Goal: Task Accomplishment & Management: Complete application form

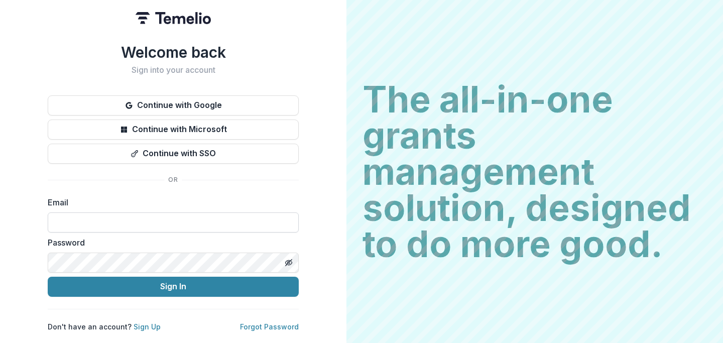
click at [148, 212] on input at bounding box center [173, 222] width 251 height 20
click at [146, 216] on input at bounding box center [173, 222] width 251 height 20
type input "**********"
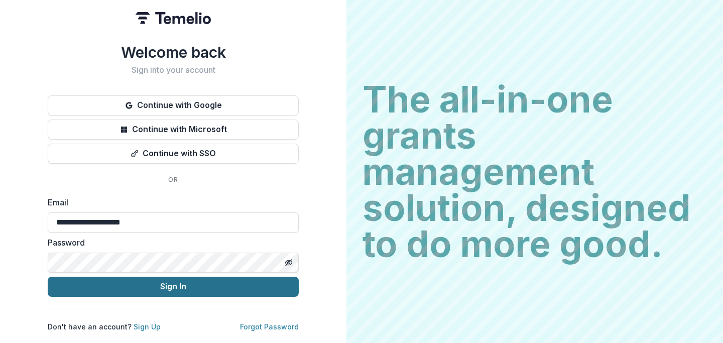
click at [144, 281] on button "Sign In" at bounding box center [173, 287] width 251 height 20
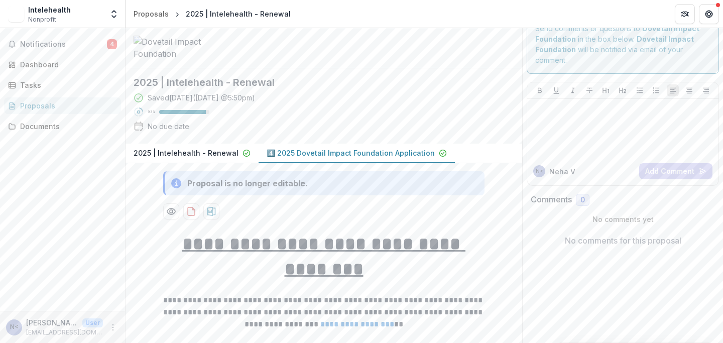
scroll to position [23, 0]
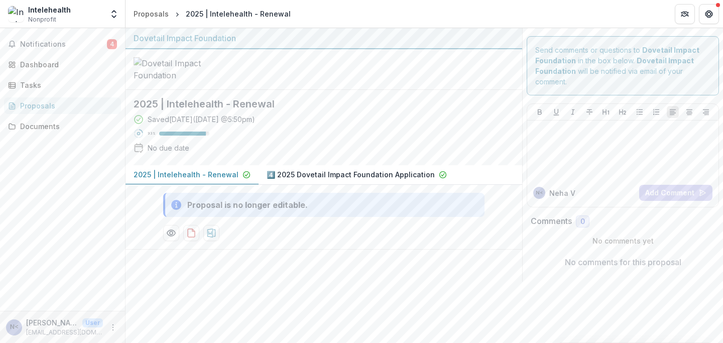
click at [285, 165] on div "2025 | Intelehealth - Renewal Saved 10 days ago ( September 15, 2025 @ 5:50pm )…" at bounding box center [316, 127] width 381 height 75
click at [285, 179] on p "4️⃣ 2025 Dovetail Impact Foundation Application" at bounding box center [351, 174] width 168 height 11
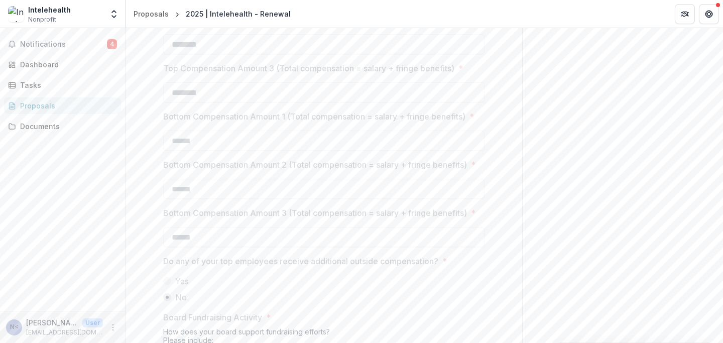
scroll to position [8814, 0]
click at [62, 121] on div "Documents" at bounding box center [66, 126] width 93 height 11
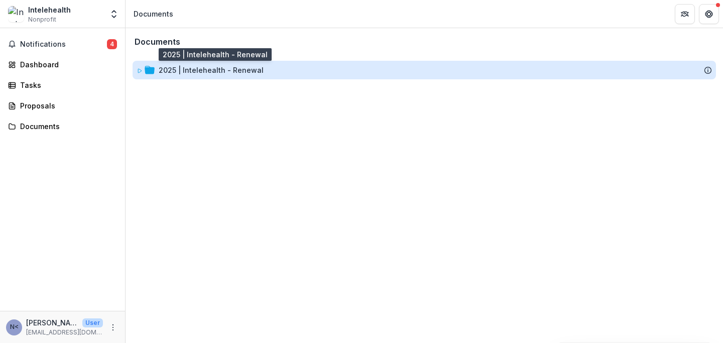
click at [180, 70] on div "2025 | Intelehealth - Renewal" at bounding box center [211, 70] width 105 height 11
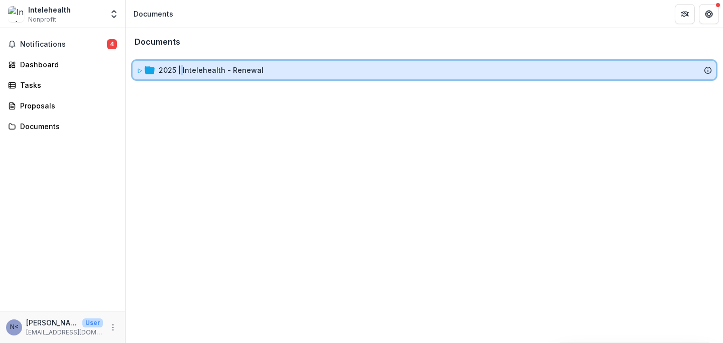
click at [147, 73] on icon at bounding box center [150, 70] width 10 height 8
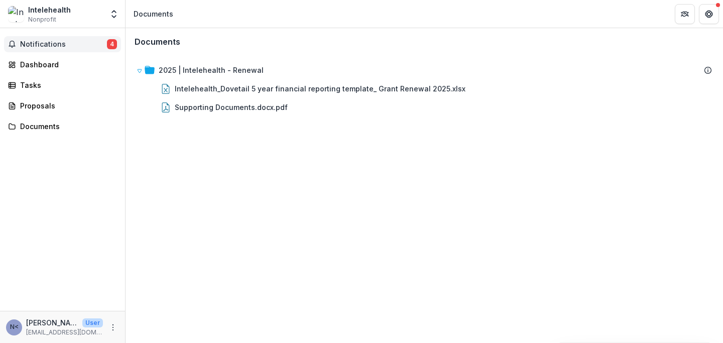
click at [44, 45] on span "Notifications" at bounding box center [63, 44] width 87 height 9
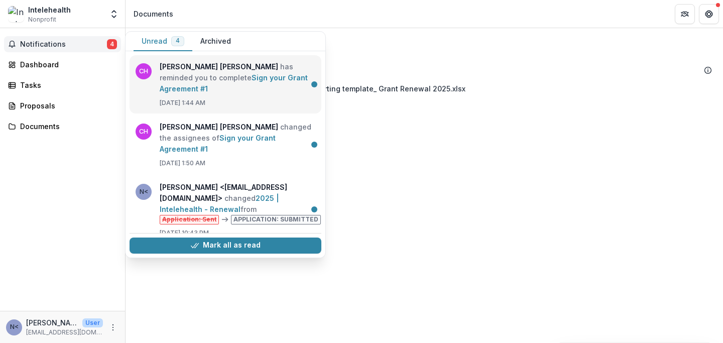
click at [207, 81] on link "Sign your Grant Agreement #1" at bounding box center [234, 83] width 148 height 20
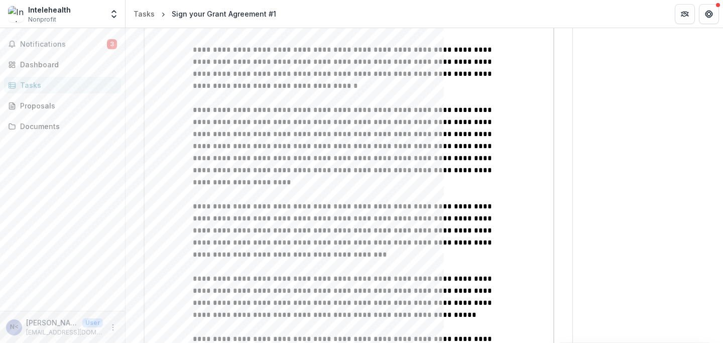
scroll to position [1050, 0]
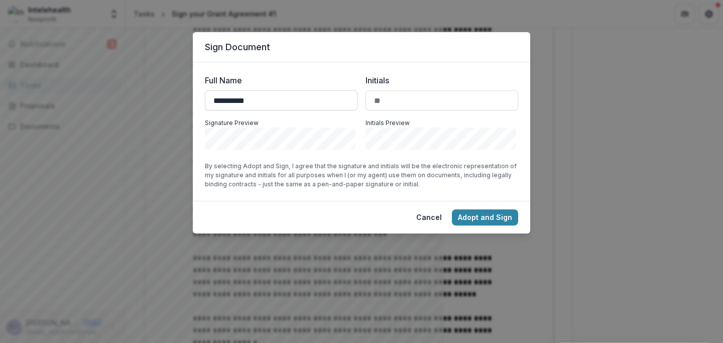
type input "**********"
type input "**"
click at [488, 221] on button "Adopt and Sign" at bounding box center [485, 217] width 66 height 16
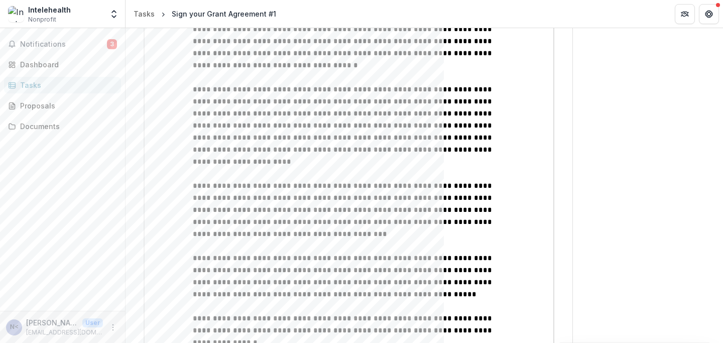
scroll to position [1064, 0]
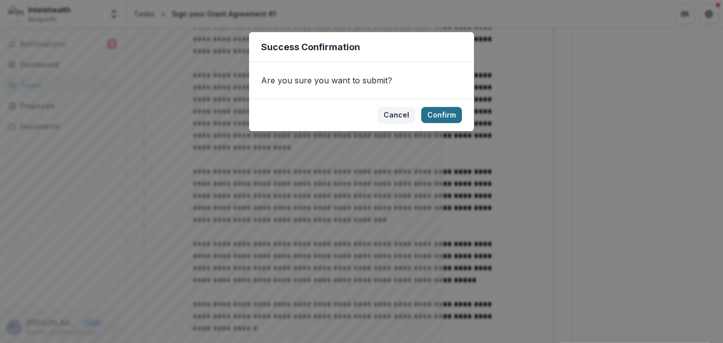
click at [451, 121] on button "Confirm" at bounding box center [441, 115] width 41 height 16
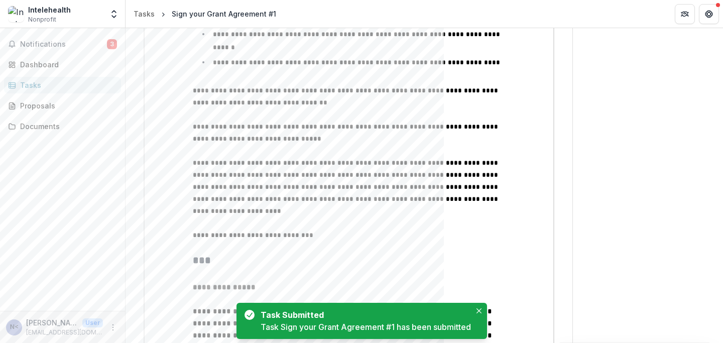
scroll to position [0, 0]
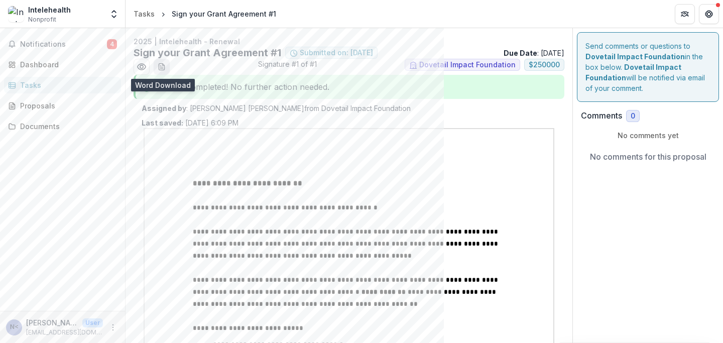
click at [161, 68] on line "download-word-button" at bounding box center [161, 68] width 3 height 0
click at [147, 67] on button "Preview 5459dcfa-b32d-40b7-83a8-f8cdfacb0d4b.pdf" at bounding box center [142, 67] width 16 height 16
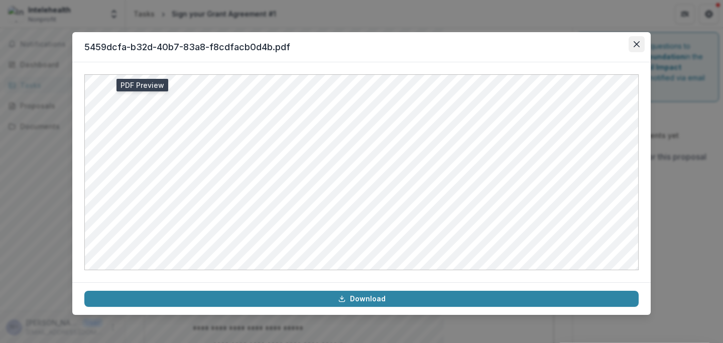
click at [634, 48] on button "Close" at bounding box center [637, 44] width 16 height 16
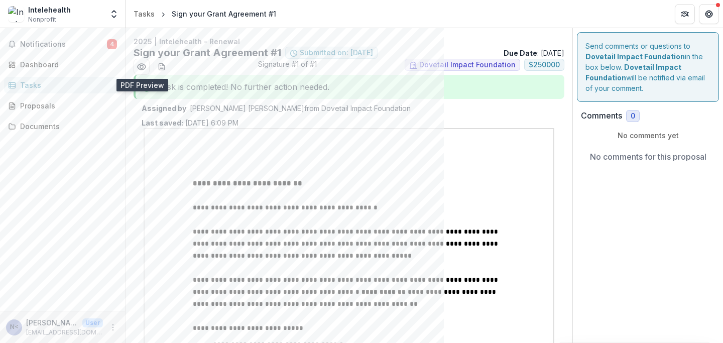
click at [634, 48] on button "Close" at bounding box center [637, 44] width 16 height 16
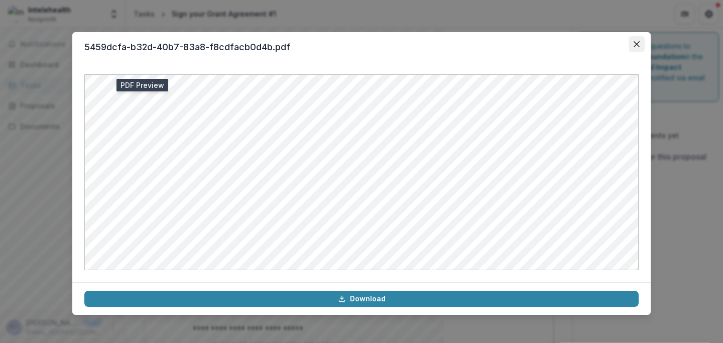
click at [634, 48] on div "Send comments or questions to Dovetail Impact Foundation in the box below. Dove…" at bounding box center [648, 67] width 142 height 70
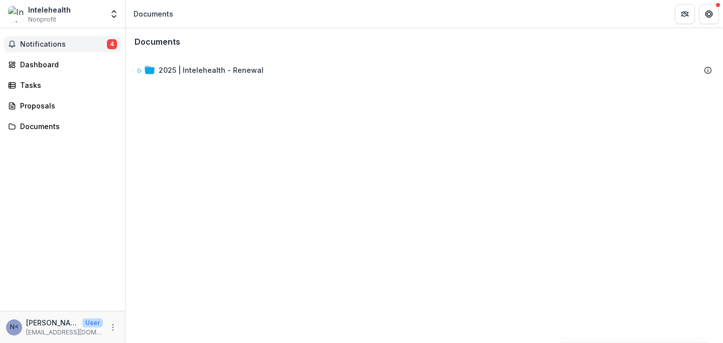
click at [102, 39] on button "Notifications 4" at bounding box center [62, 44] width 117 height 16
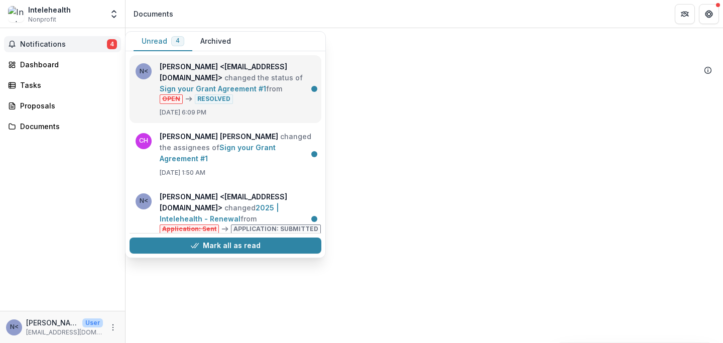
click at [214, 86] on link "Sign your Grant Agreement #1" at bounding box center [213, 88] width 106 height 9
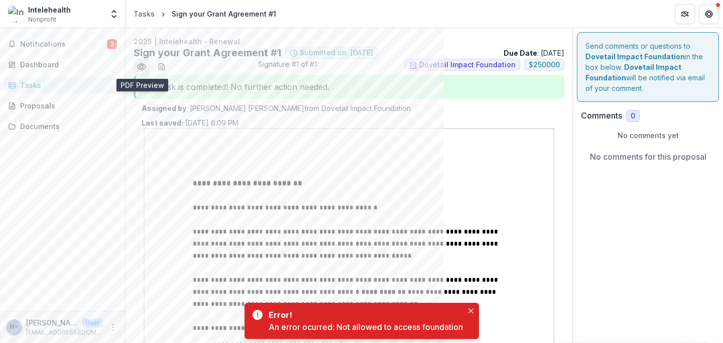
click at [142, 65] on icon "Preview 5459dcfa-b32d-40b7-83a8-f8cdfacb0d4b.pdf" at bounding box center [142, 67] width 10 height 10
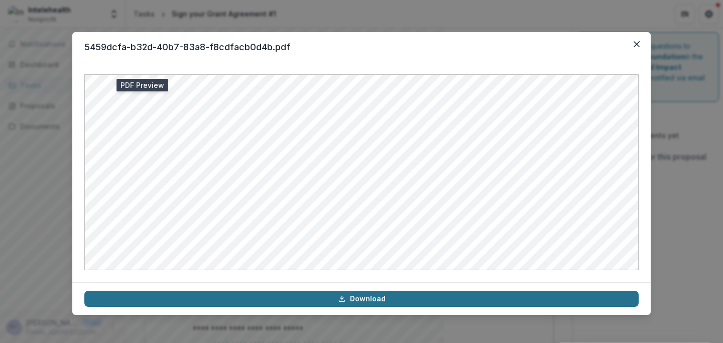
click at [354, 297] on link "Download" at bounding box center [361, 299] width 554 height 16
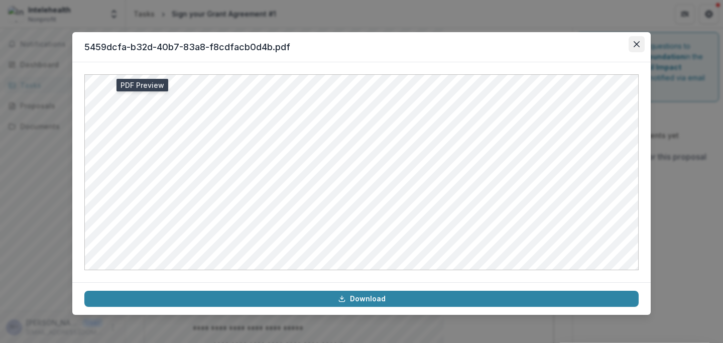
click at [637, 45] on icon "Close" at bounding box center [637, 44] width 6 height 6
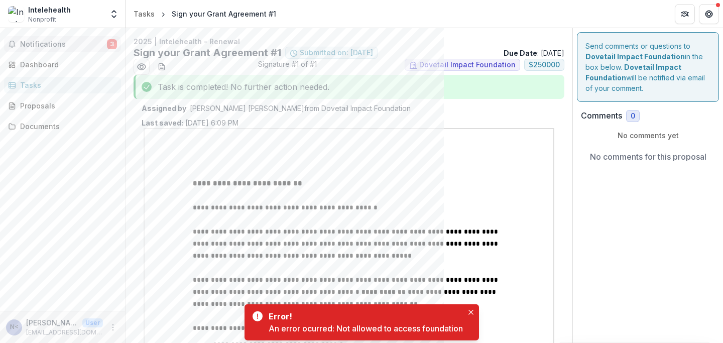
click at [54, 44] on span "Notifications" at bounding box center [63, 44] width 87 height 9
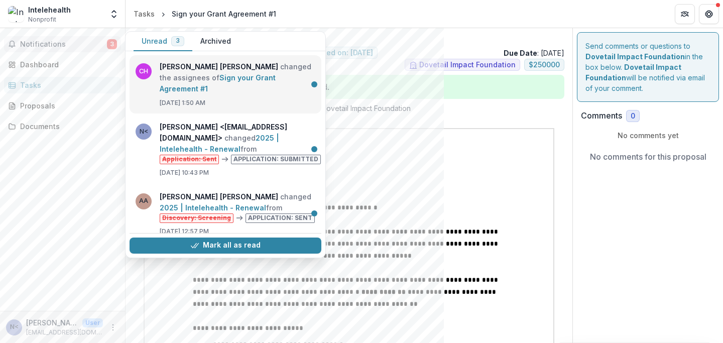
click at [210, 88] on link "Sign your Grant Agreement #1" at bounding box center [218, 83] width 116 height 20
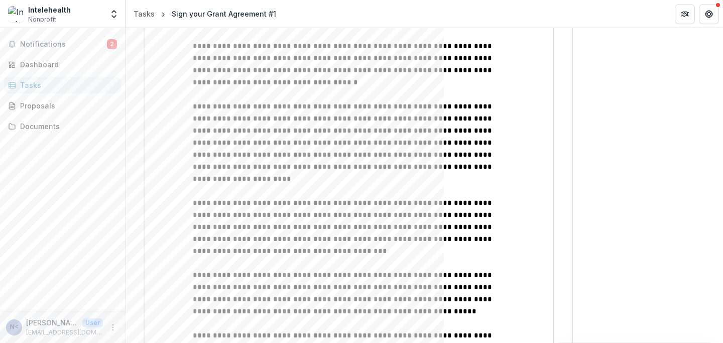
scroll to position [1068, 0]
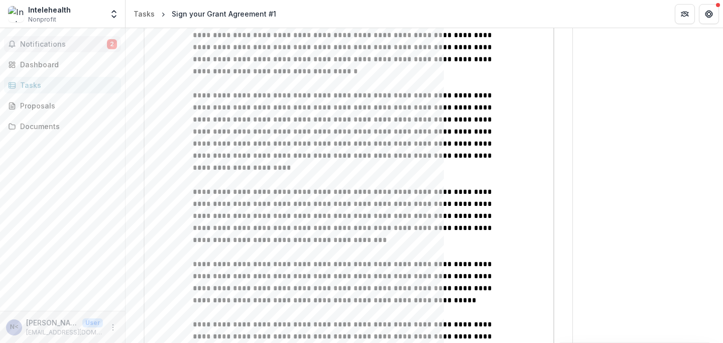
click at [65, 39] on button "Notifications 2" at bounding box center [62, 44] width 117 height 16
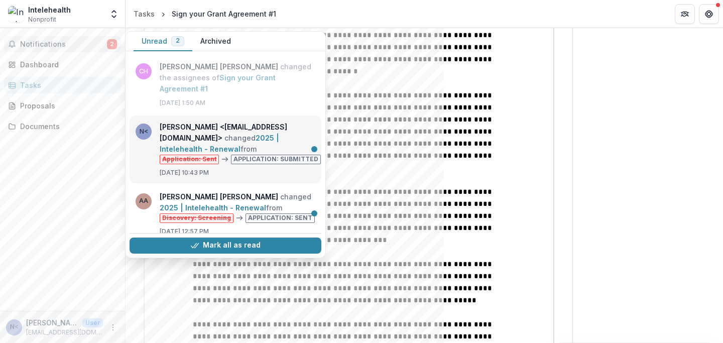
click at [166, 134] on link "2025 | Intelehealth - Renewal" at bounding box center [220, 144] width 120 height 20
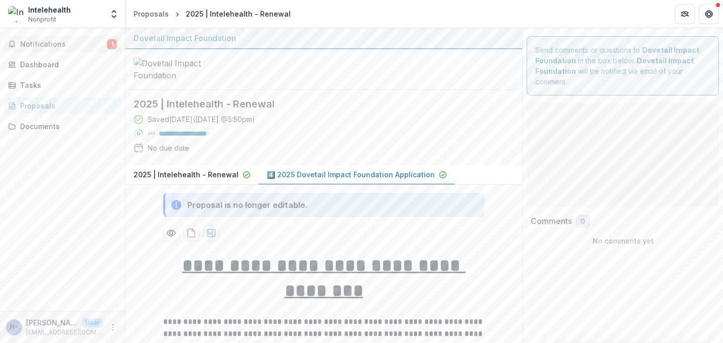
click at [90, 44] on span "Notifications" at bounding box center [63, 44] width 87 height 9
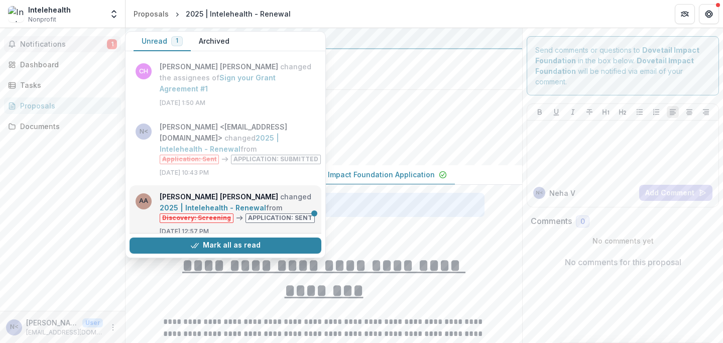
click at [174, 203] on link "2025 | Intelehealth - Renewal" at bounding box center [213, 207] width 106 height 9
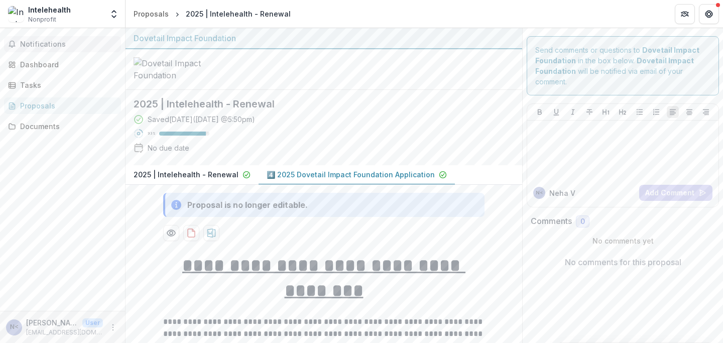
click at [86, 40] on span "Notifications" at bounding box center [68, 44] width 97 height 9
click at [383, 121] on div "Saved 10 days ago ( September 15, 2025 @ 5:50pm ) 93 % No due date" at bounding box center [316, 135] width 365 height 43
